Goal: Check status: Check status

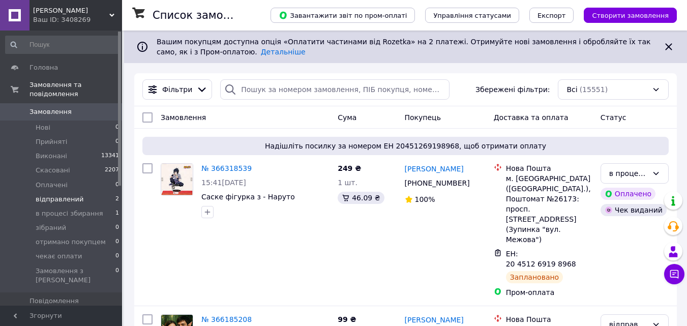
click at [79, 193] on li "відправлений 2" at bounding box center [62, 199] width 125 height 14
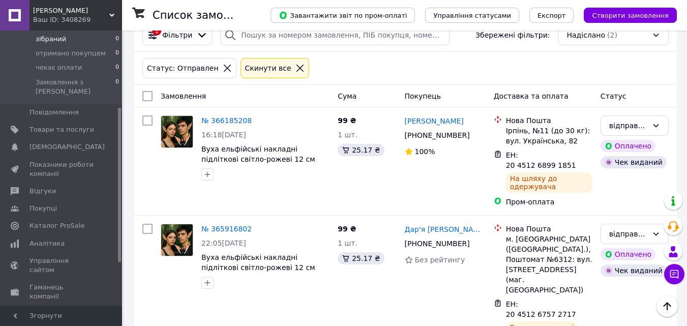
scroll to position [203, 0]
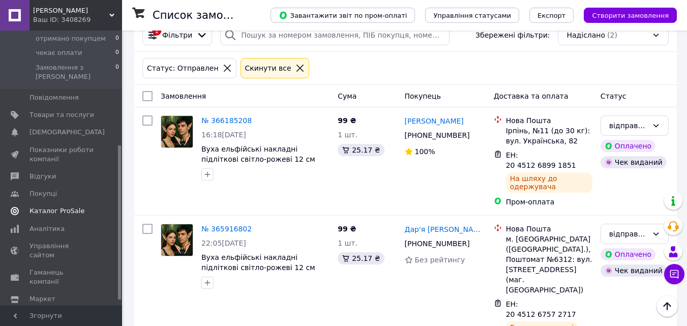
click at [58, 206] on span "Каталог ProSale" at bounding box center [56, 210] width 55 height 9
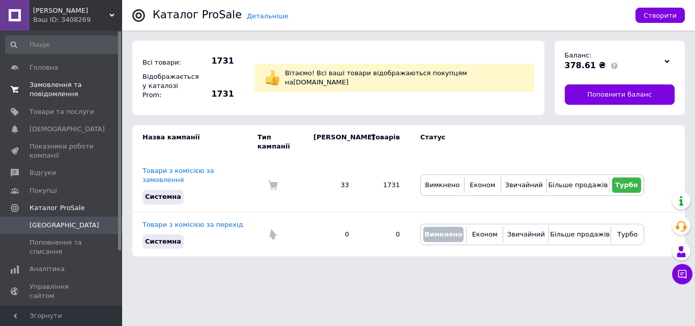
click at [54, 88] on span "Замовлення та повідомлення" at bounding box center [61, 89] width 65 height 18
